Goal: Transaction & Acquisition: Purchase product/service

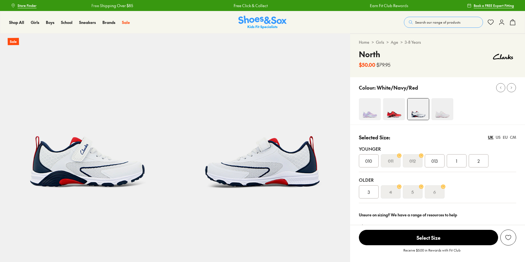
select select "*"
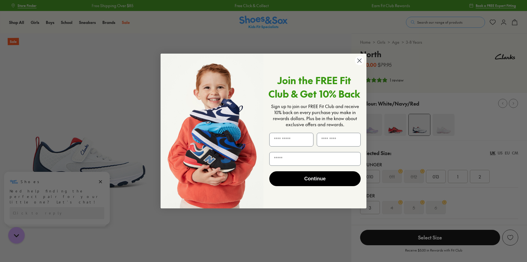
click at [361, 61] on circle "Close dialog" at bounding box center [359, 60] width 9 height 9
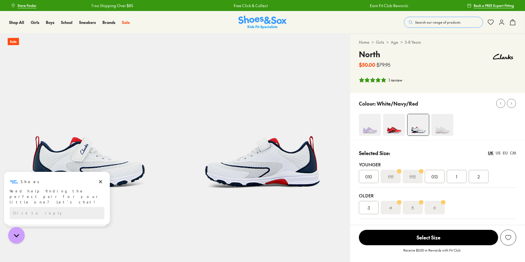
click at [392, 128] on img at bounding box center [394, 125] width 22 height 22
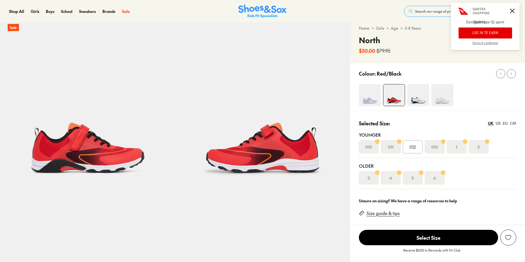
scroll to position [27, 0]
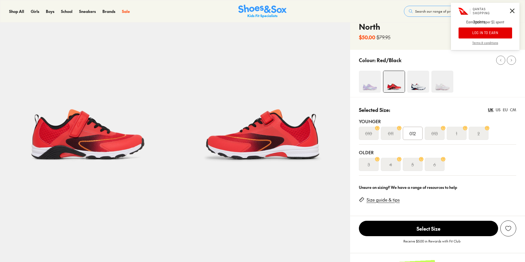
select select "*"
click at [414, 87] on img at bounding box center [418, 82] width 22 height 22
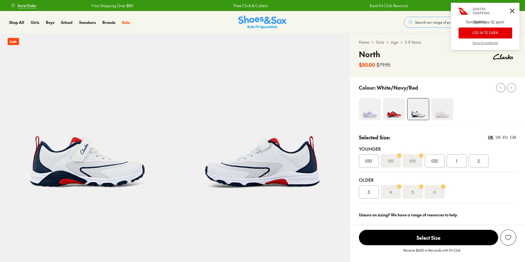
select select "*"
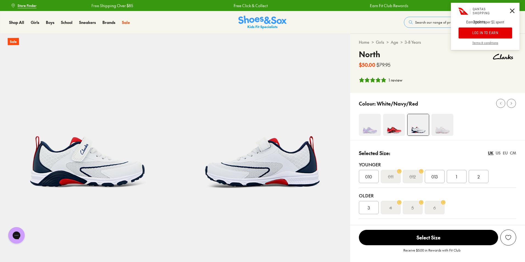
click at [512, 153] on div "CM" at bounding box center [513, 153] width 6 height 6
